Goal: Find specific page/section: Find specific page/section

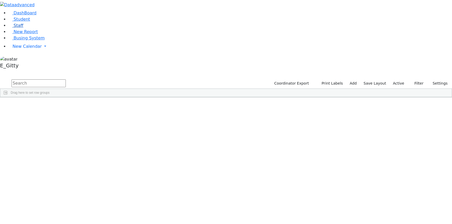
click at [22, 28] on link "Staff" at bounding box center [15, 25] width 15 height 5
click at [66, 79] on input "text" at bounding box center [38, 83] width 54 height 8
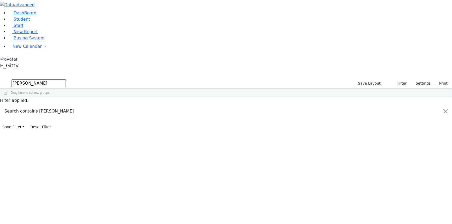
click at [66, 79] on input "[PERSON_NAME]" at bounding box center [38, 83] width 54 height 8
type input "b"
click at [26, 22] on link "Student" at bounding box center [19, 19] width 22 height 5
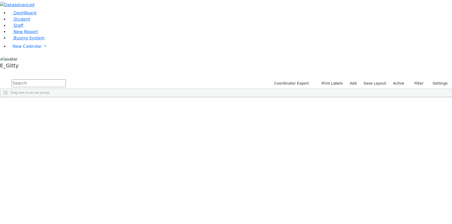
click at [66, 79] on input "text" at bounding box center [38, 83] width 54 height 8
type input "lowy"
click at [284, 127] on div "6509968 Lowy Jermiah 05/29/2018 Ziegler, Tzvi AH Itinerant Boys Kiryas Joel UFS…" at bounding box center [223, 115] width 446 height 21
click at [295, 127] on div "6509968 Lowy Jermiah 05/29/2018 Ziegler, Tzvi AH Itinerant Boys Kiryas Joel UFS…" at bounding box center [223, 115] width 446 height 21
click at [370, 105] on div "6509968 Lowy Jermiah 05/29/2018 Ziegler, Tzvi AH Itinerant Boys Kiryas Joel UFS…" at bounding box center [223, 115] width 446 height 21
